Goal: Go to known website: Go to known website

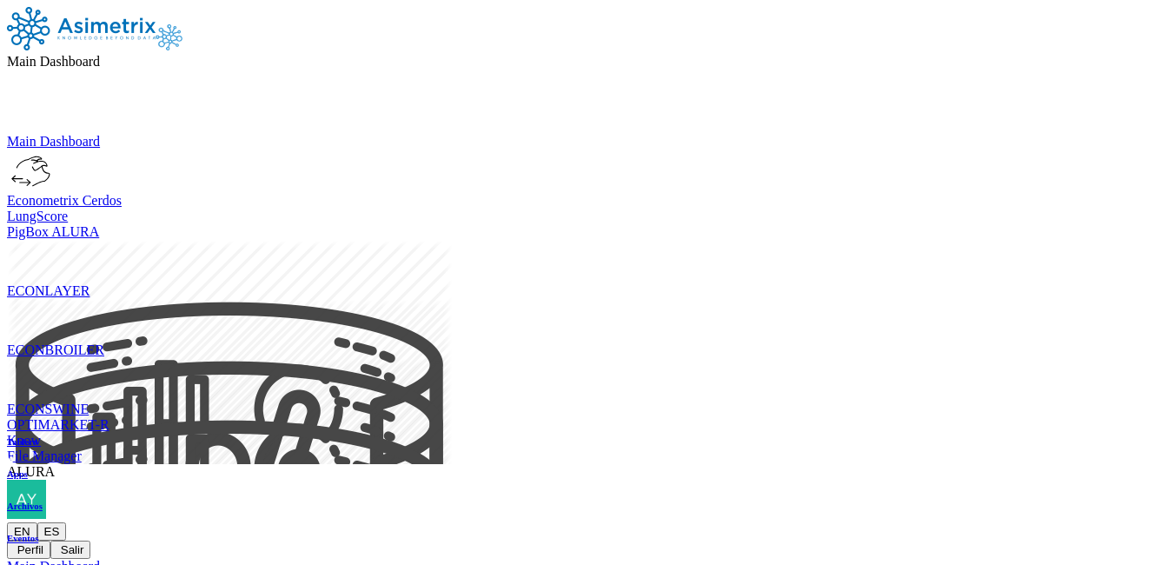
click at [55, 464] on span "ALURA" at bounding box center [31, 471] width 48 height 15
click at [100, 54] on icon at bounding box center [100, 61] width 0 height 15
click at [7, 224] on icon at bounding box center [7, 224] width 0 height 0
click at [99, 54] on icon at bounding box center [99, 61] width 0 height 15
click at [7, 134] on icon at bounding box center [7, 134] width 0 height 0
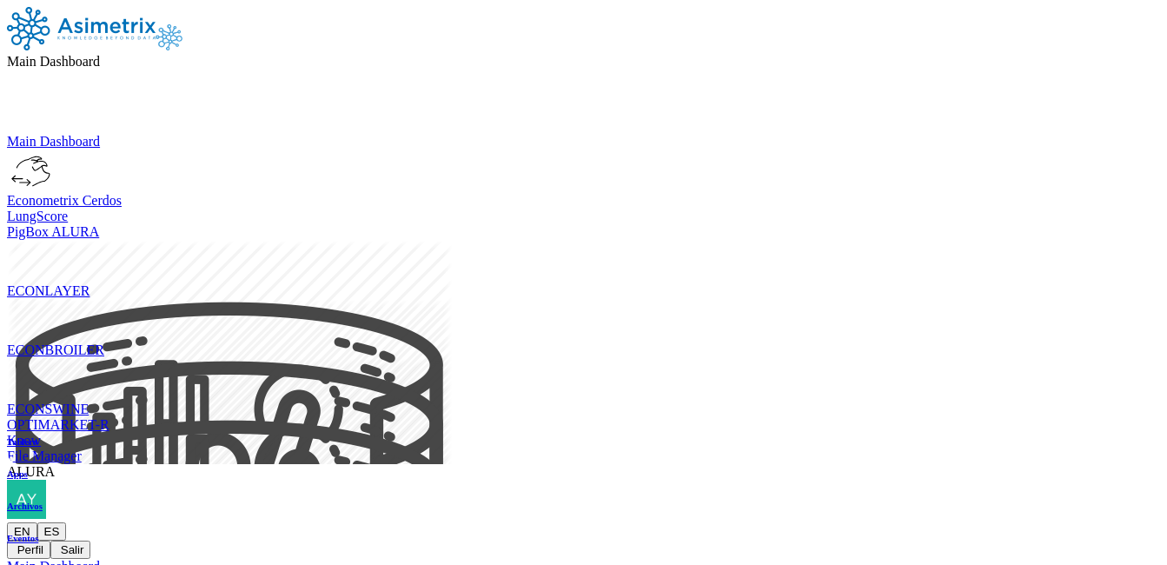
click at [55, 464] on icon at bounding box center [55, 471] width 0 height 15
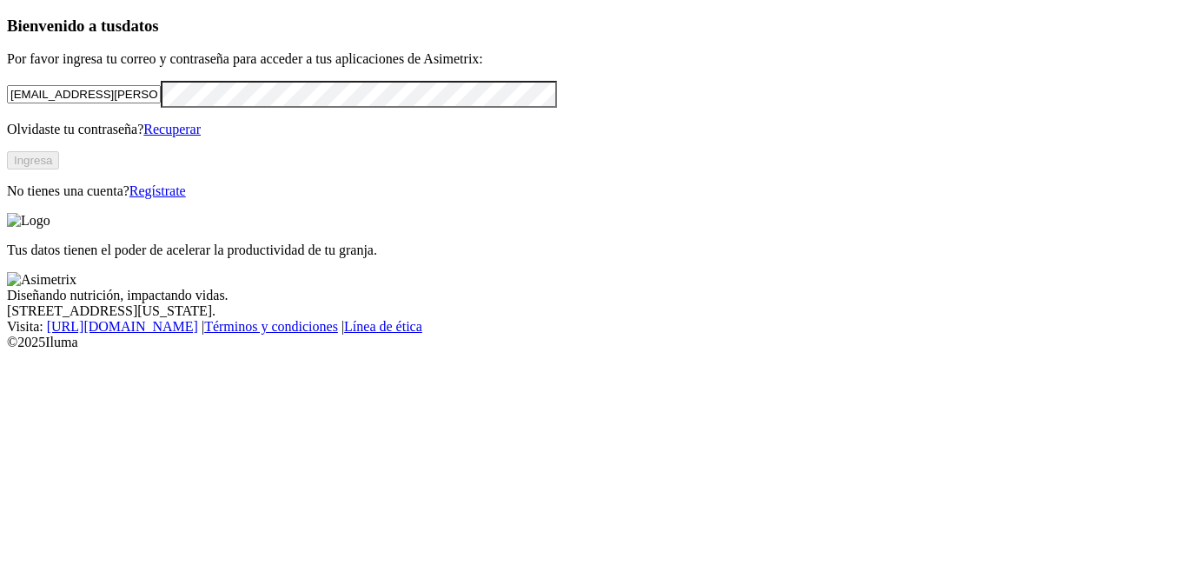
click at [161, 103] on input "[EMAIL_ADDRESS][PERSON_NAME][DOMAIN_NAME]" at bounding box center [84, 94] width 154 height 18
type input "[EMAIL_ADDRESS][PERSON_NAME][DOMAIN_NAME]"
click at [59, 169] on button "Ingresa" at bounding box center [33, 160] width 52 height 18
